Goal: Information Seeking & Learning: Find specific fact

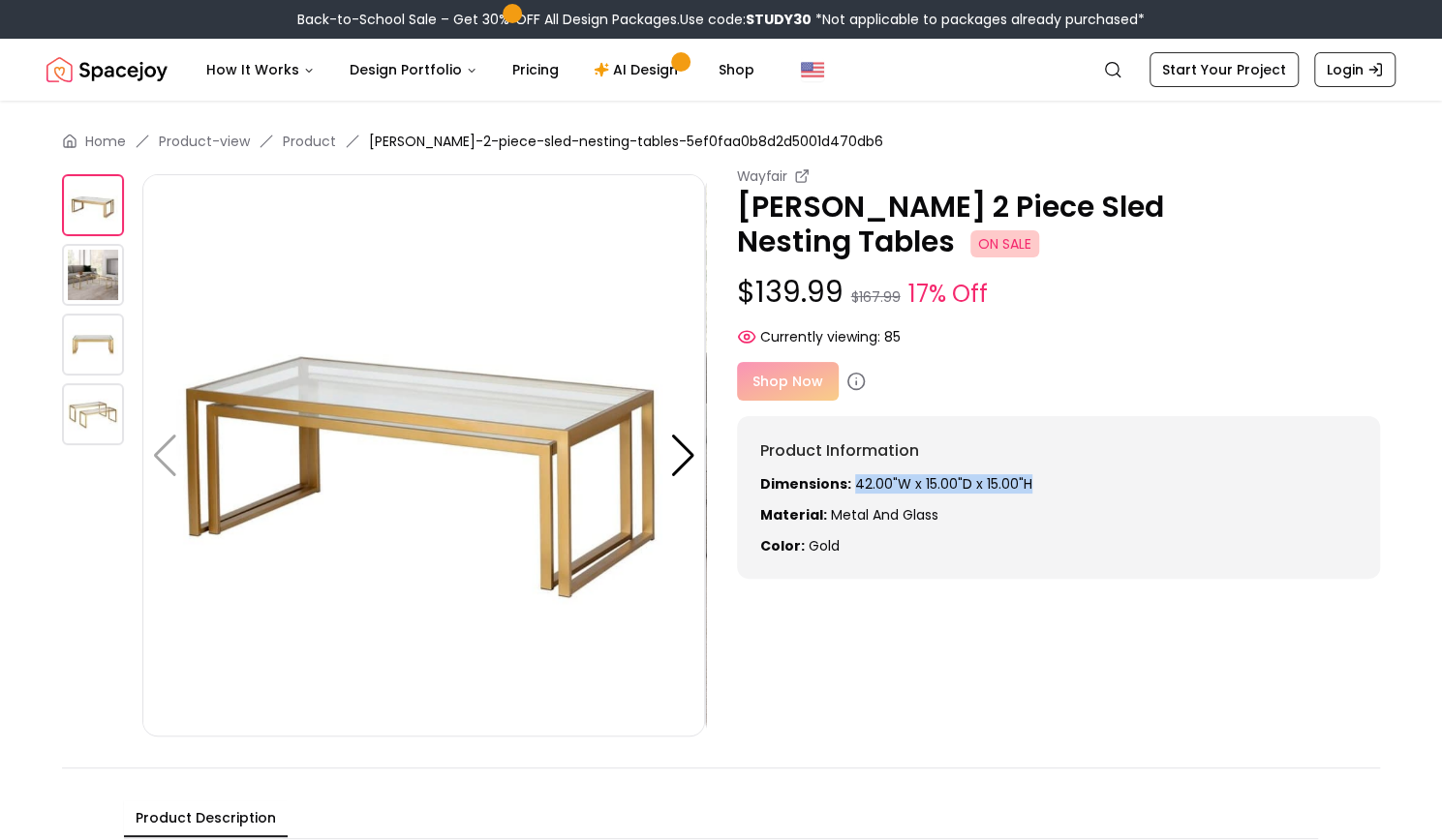
drag, startPoint x: 1030, startPoint y: 455, endPoint x: 850, endPoint y: 452, distance: 180.0
click at [850, 475] on p "Dimensions: 42.00"W x 15.00"D x 15.00"H" at bounding box center [1059, 484] width 598 height 20
copy p "42.00"W x 15.00"D x 15.00"H"
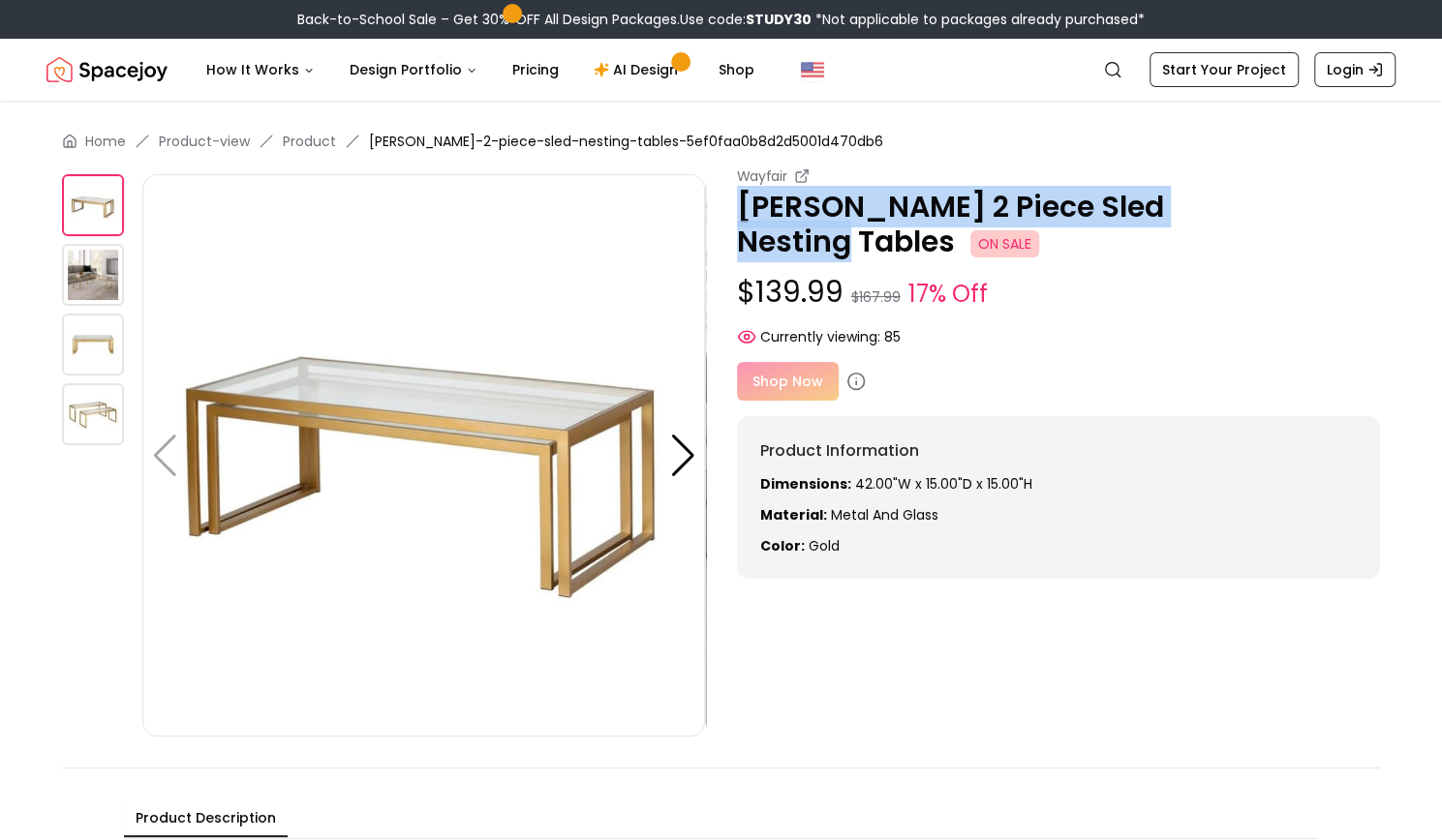
drag, startPoint x: 744, startPoint y: 202, endPoint x: 1259, endPoint y: 218, distance: 515.2
click at [1259, 218] on p "[PERSON_NAME] 2 Piece Sled Nesting Tables ON SALE" at bounding box center [1059, 224] width 644 height 70
copy p "[PERSON_NAME] 2 Piece Sled Nesting Tables"
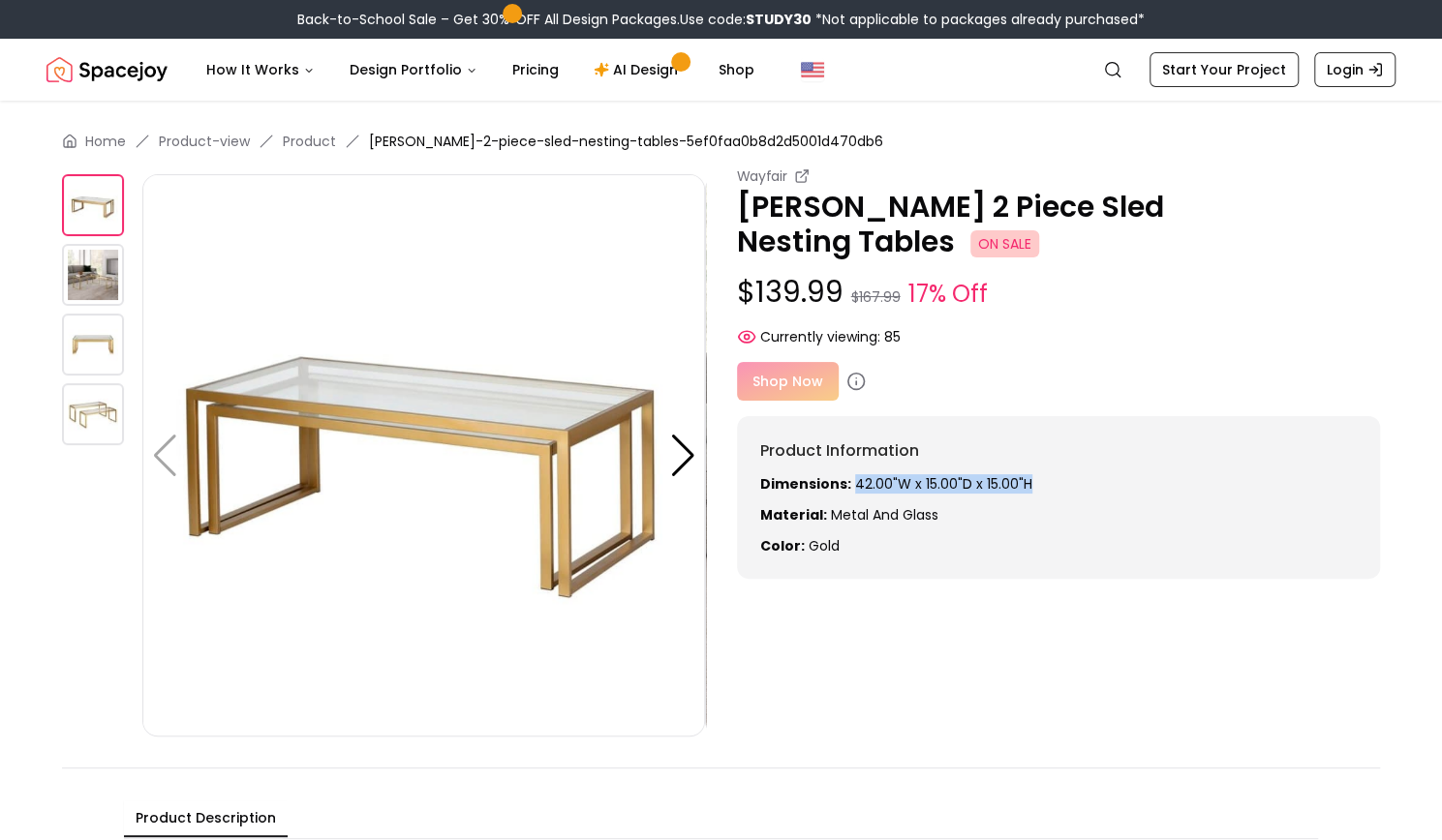
drag, startPoint x: 849, startPoint y: 453, endPoint x: 1040, endPoint y: 440, distance: 191.4
click at [1040, 475] on p "Dimensions: 42.00"W x 15.00"D x 15.00"H" at bounding box center [1059, 484] width 598 height 20
copy p "42.00"W x 15.00"D x 15.00"H"
